Goal: Navigation & Orientation: Find specific page/section

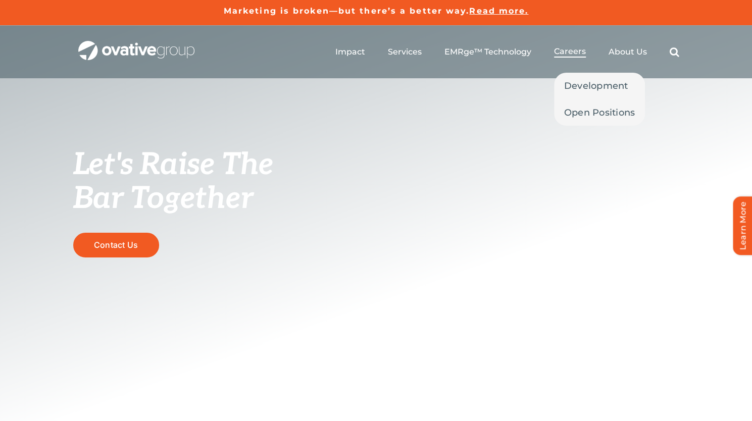
click at [569, 49] on span "Careers" at bounding box center [570, 51] width 32 height 10
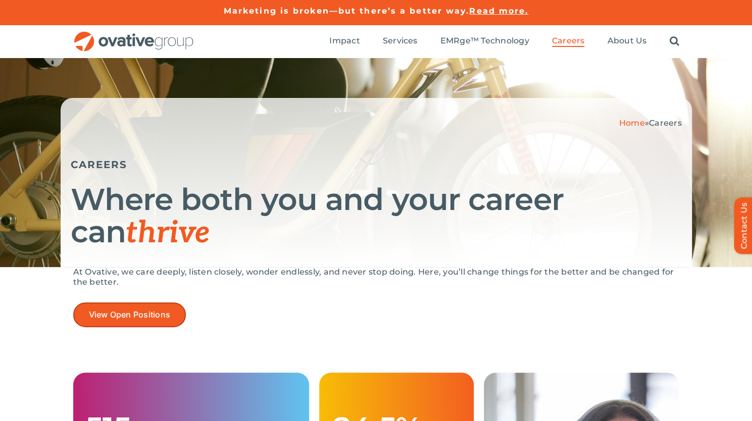
click at [125, 310] on span "View Open Positions" at bounding box center [130, 315] width 82 height 10
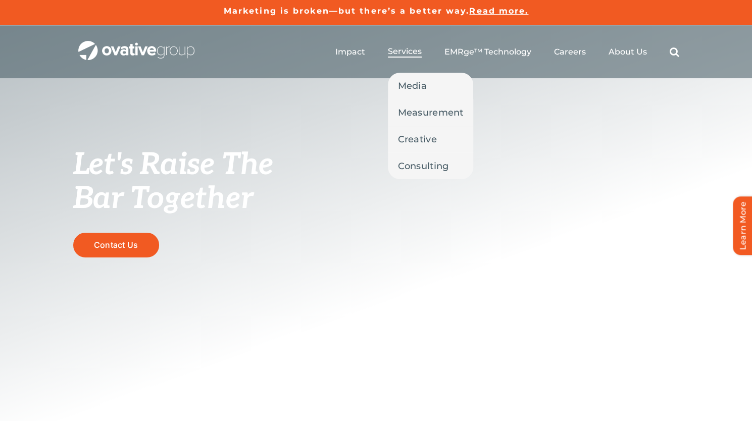
click at [405, 56] on span "Services" at bounding box center [405, 51] width 34 height 10
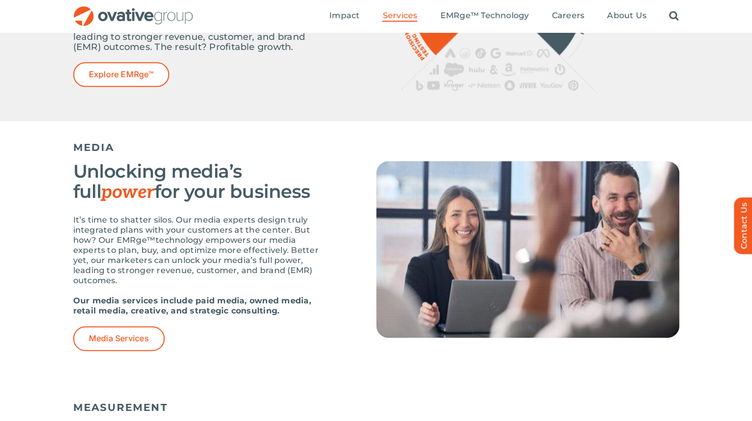
scroll to position [546, 0]
click at [567, 19] on span "Careers" at bounding box center [568, 16] width 33 height 10
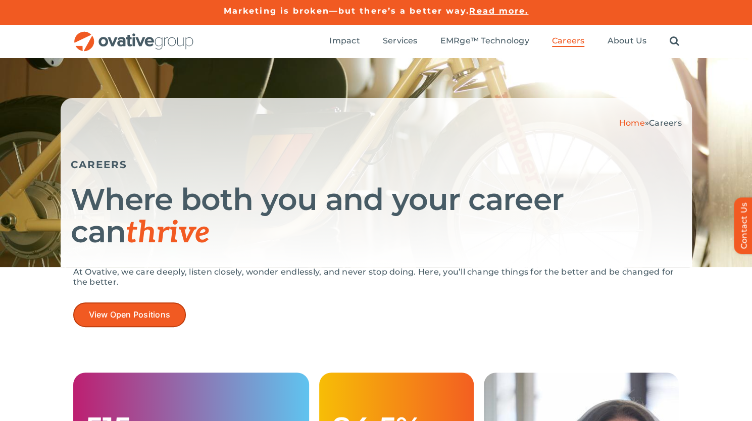
click at [154, 310] on span "View Open Positions" at bounding box center [130, 315] width 82 height 10
